Goal: Task Accomplishment & Management: Manage account settings

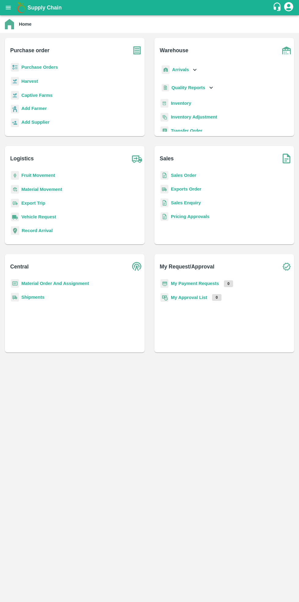
click at [30, 67] on b "Purchase Orders" at bounding box center [39, 67] width 37 height 5
